Goal: Task Accomplishment & Management: Complete application form

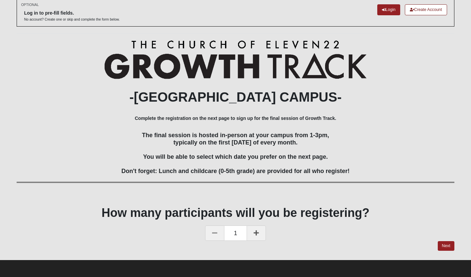
scroll to position [37, 0]
click at [445, 246] on link "Next" at bounding box center [446, 246] width 16 height 10
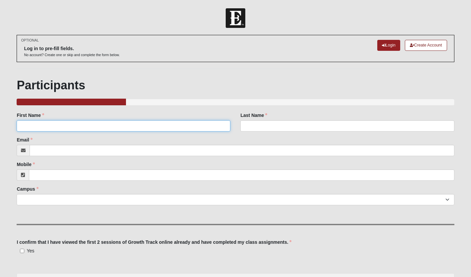
click at [152, 128] on input "First Name" at bounding box center [124, 125] width 214 height 11
type input "[PERSON_NAME]"
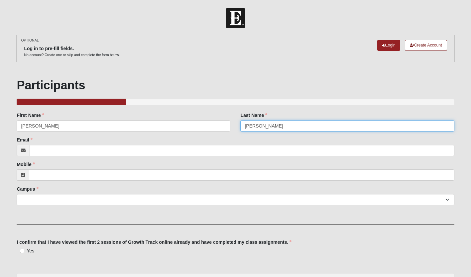
type input "[PERSON_NAME]"
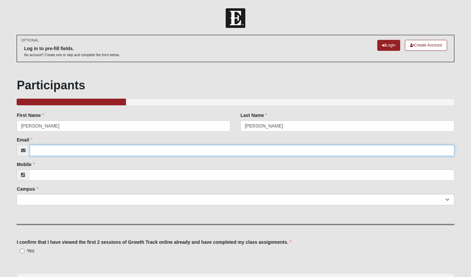
click at [139, 152] on input "Email" at bounding box center [242, 150] width 424 height 11
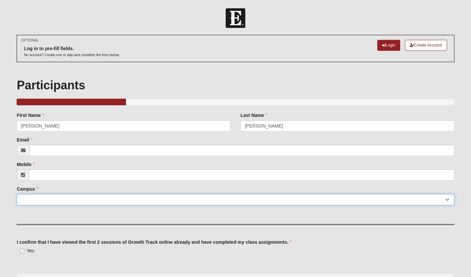
click at [209, 201] on select "[GEOGRAPHIC_DATA] [GEOGRAPHIC_DATA] (Coming Soon) Eleven22 Online [PERSON_NAME]…" at bounding box center [235, 199] width 437 height 11
select select "13"
click at [17, 194] on select "[GEOGRAPHIC_DATA] [GEOGRAPHIC_DATA] (Coming Soon) Eleven22 Online [PERSON_NAME]…" at bounding box center [235, 199] width 437 height 11
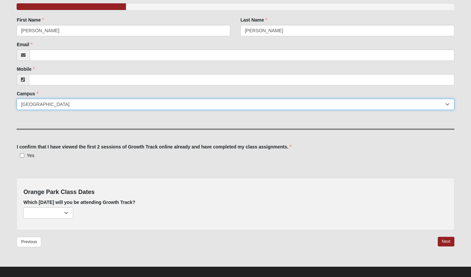
scroll to position [95, 0]
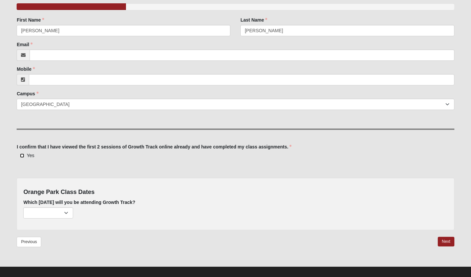
click at [22, 155] on input "Yes" at bounding box center [22, 156] width 4 height 4
checkbox input "true"
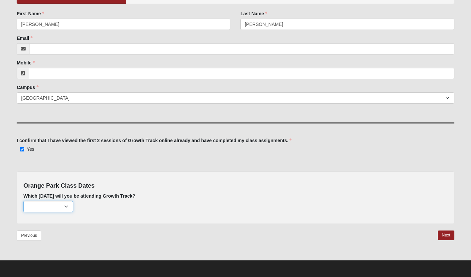
click at [67, 209] on select "[DATE] (22 remaining) [DATE] (29 remaining) [DATE] (30 remaining)" at bounding box center [48, 206] width 50 height 11
select select "693"
click at [23, 201] on select "[DATE] (22 remaining) [DATE] (29 remaining) [DATE] (30 remaining)" at bounding box center [48, 206] width 50 height 11
click at [66, 207] on select "[DATE] (22 remaining) [DATE] (29 remaining) [DATE] (30 remaining)" at bounding box center [48, 206] width 50 height 11
click at [23, 201] on select "[DATE] (22 remaining) [DATE] (29 remaining) [DATE] (30 remaining)" at bounding box center [48, 206] width 50 height 11
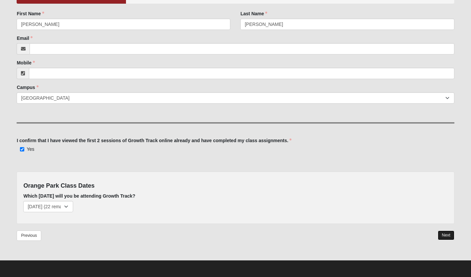
click at [450, 237] on link "Next" at bounding box center [446, 236] width 16 height 10
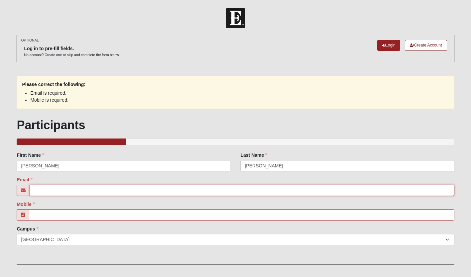
click at [91, 191] on input "Email" at bounding box center [242, 190] width 424 height 11
type input "[EMAIL_ADDRESS][DOMAIN_NAME]"
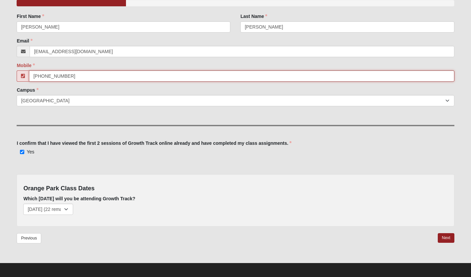
scroll to position [142, 0]
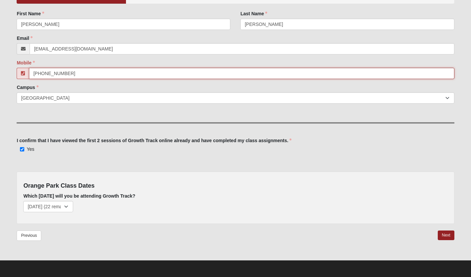
type input "[PHONE_NUMBER]"
click at [446, 237] on link "Next" at bounding box center [446, 236] width 16 height 10
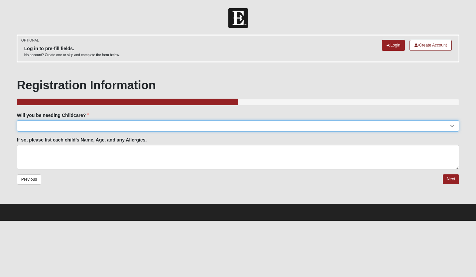
click at [168, 126] on select "Yes No" at bounding box center [238, 125] width 442 height 11
select select "No"
click at [17, 120] on select "Yes No" at bounding box center [238, 125] width 442 height 11
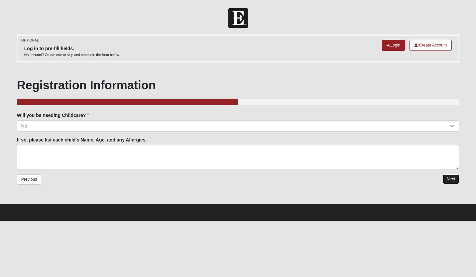
click at [453, 181] on link "Next" at bounding box center [451, 179] width 16 height 10
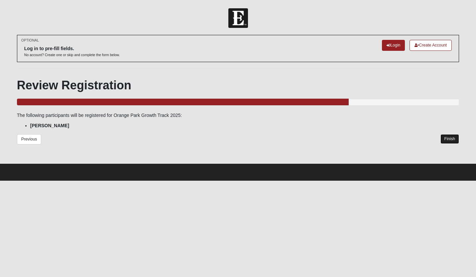
click at [452, 141] on link "Finish" at bounding box center [449, 139] width 19 height 10
